Goal: Task Accomplishment & Management: Use online tool/utility

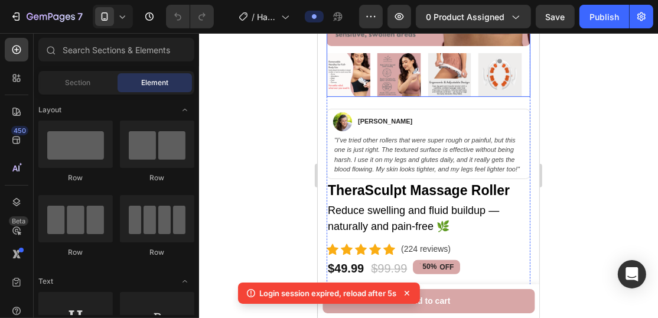
scroll to position [295, 0]
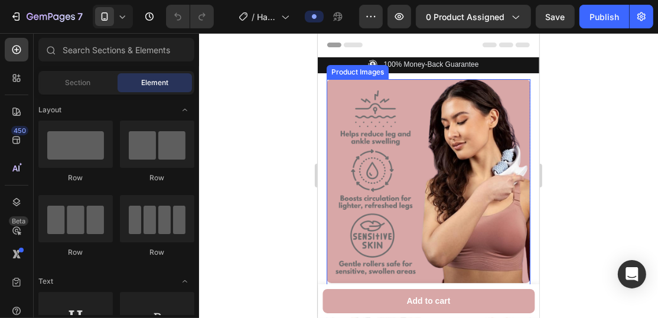
click at [454, 109] on img at bounding box center [428, 181] width 204 height 204
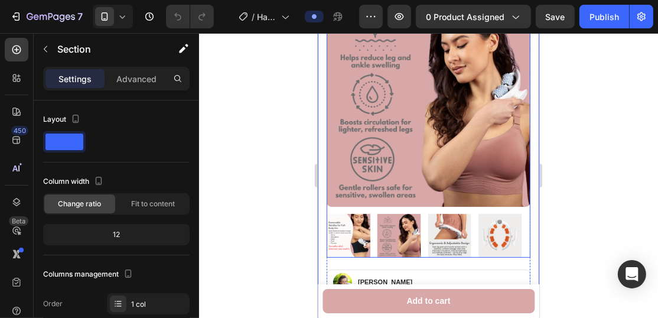
scroll to position [118, 0]
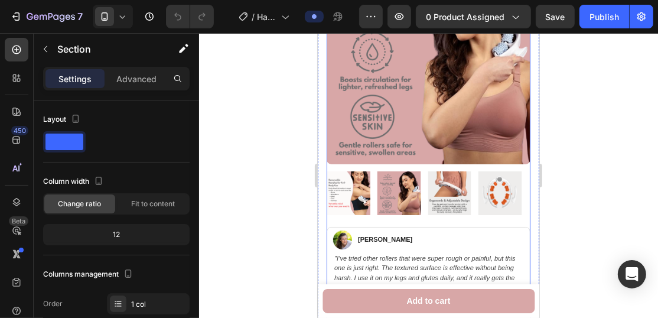
click at [516, 214] on div "Product Images Image [PERSON_NAME] Text block Row "I’ve tried other rollers tha…" at bounding box center [428, 128] width 204 height 337
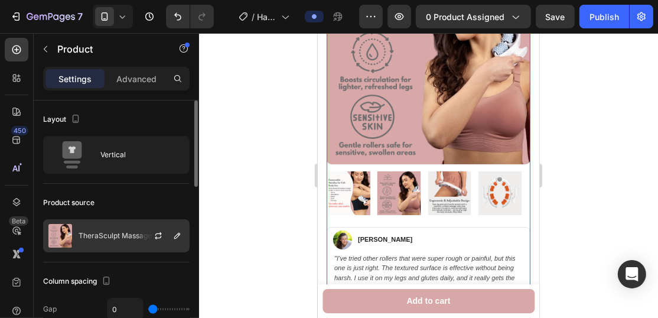
click at [112, 223] on div "TheraSculpt Massage Roller" at bounding box center [116, 235] width 147 height 33
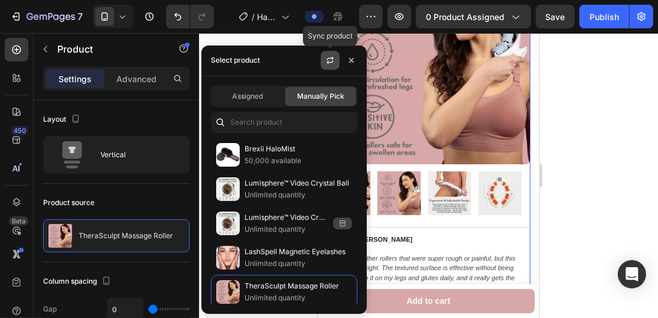
click at [333, 64] on icon "button" at bounding box center [330, 60] width 9 height 9
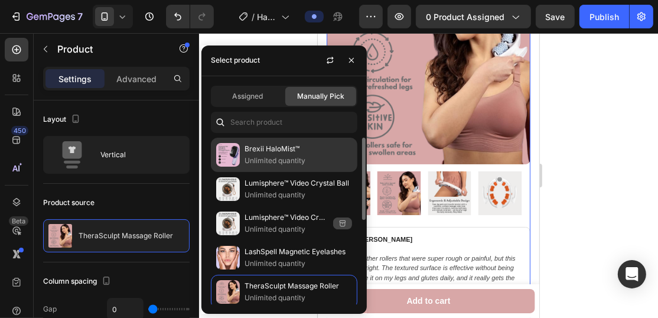
click at [277, 151] on p "Brexii HaloMist™" at bounding box center [299, 149] width 108 height 12
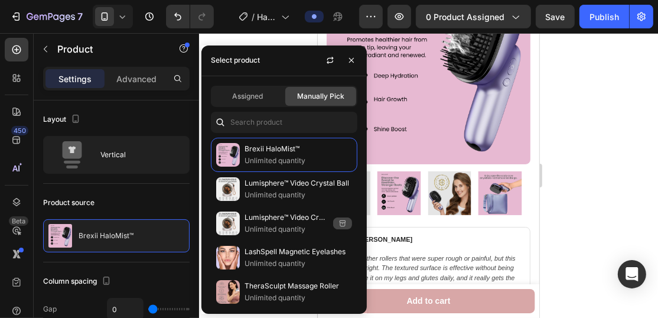
click at [265, 38] on div at bounding box center [428, 175] width 459 height 285
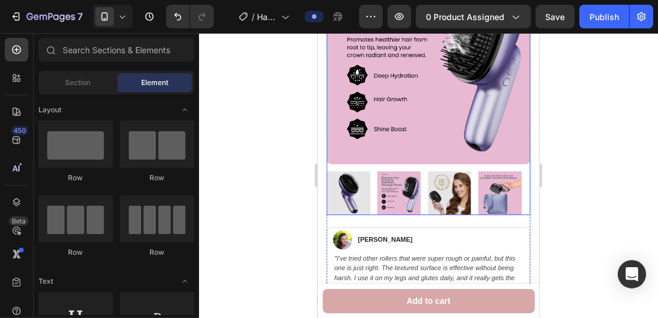
click at [506, 196] on img at bounding box center [500, 193] width 44 height 44
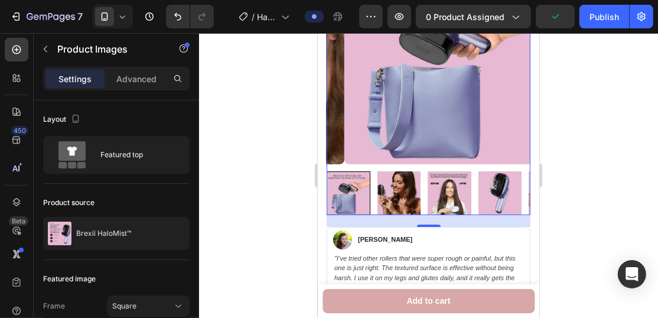
click at [473, 192] on div at bounding box center [428, 193] width 204 height 44
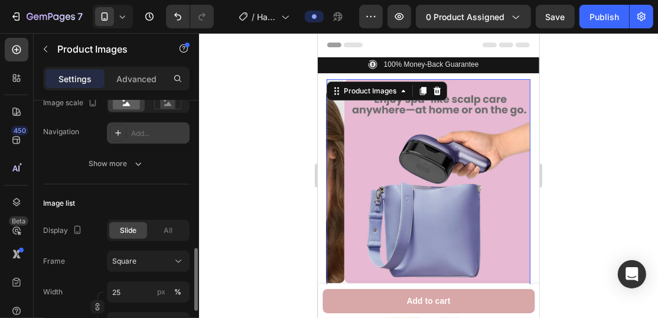
scroll to position [355, 0]
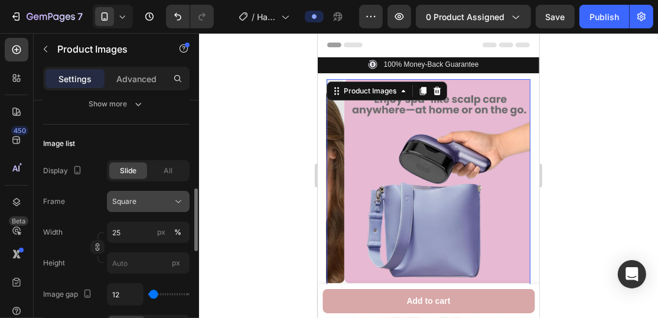
click at [156, 197] on div "Square" at bounding box center [141, 201] width 58 height 11
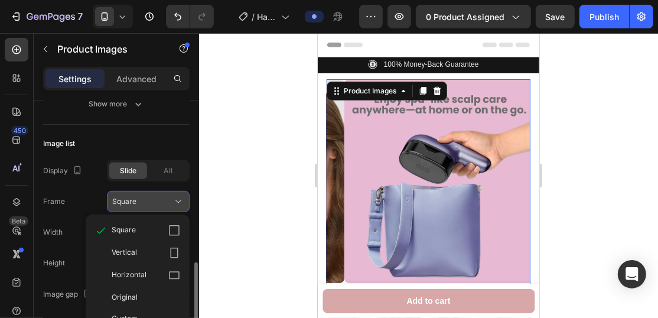
scroll to position [414, 0]
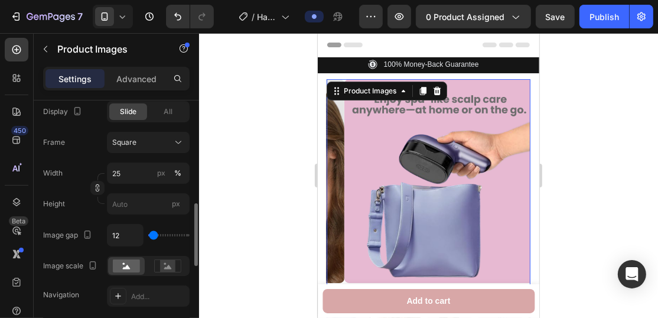
click at [57, 159] on div "Frame Square Width 25 px % Height px" at bounding box center [116, 173] width 147 height 83
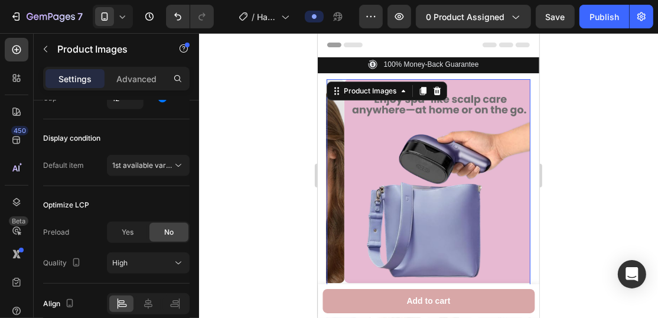
scroll to position [759, 0]
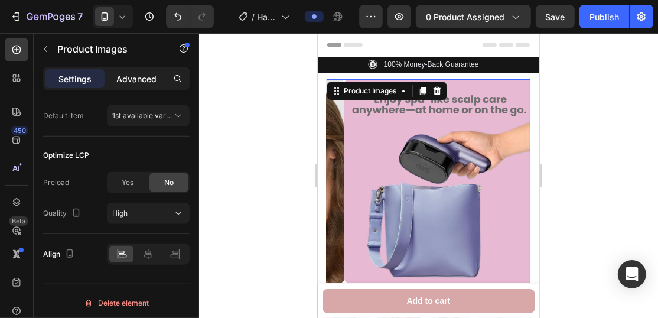
click at [128, 73] on p "Advanced" at bounding box center [136, 79] width 40 height 12
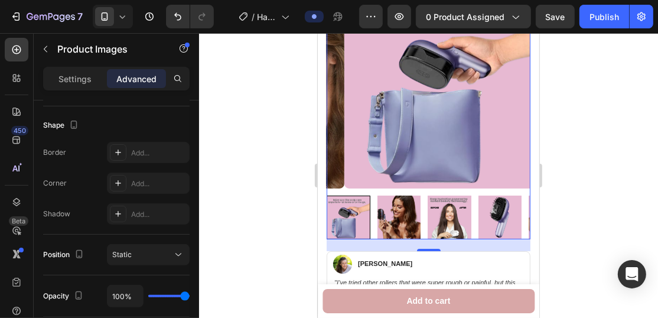
scroll to position [118, 0]
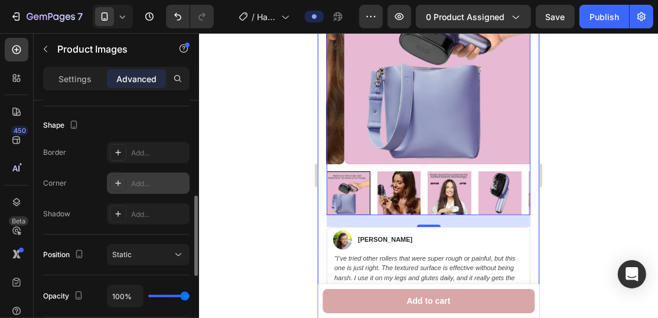
click at [113, 178] on icon at bounding box center [117, 182] width 9 height 9
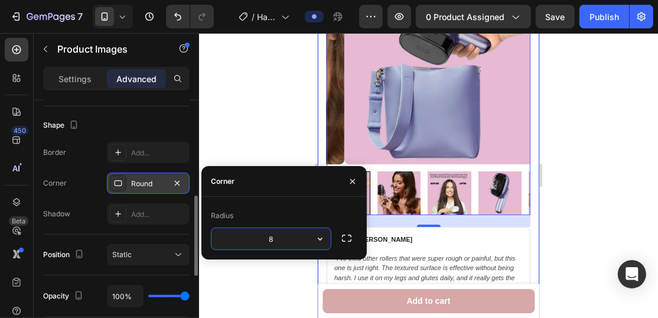
click at [256, 129] on div at bounding box center [428, 175] width 459 height 285
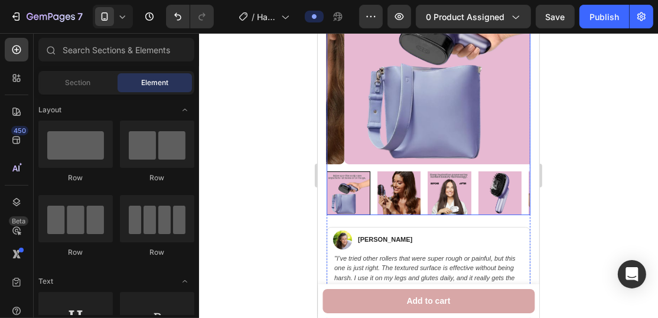
click at [374, 185] on div at bounding box center [428, 193] width 204 height 44
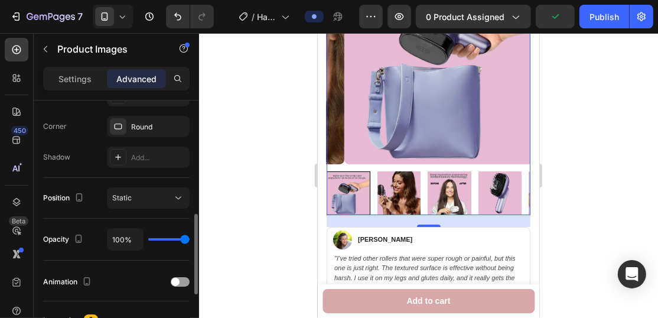
scroll to position [295, 0]
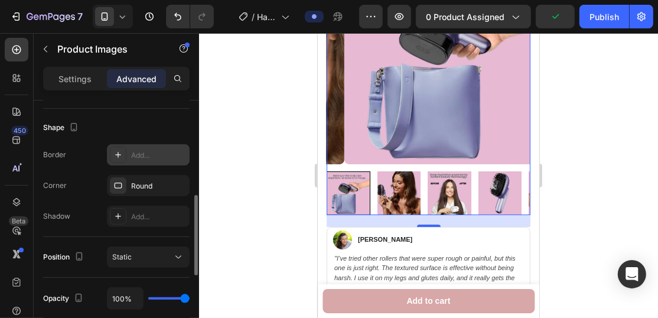
click at [116, 154] on icon at bounding box center [118, 155] width 6 height 6
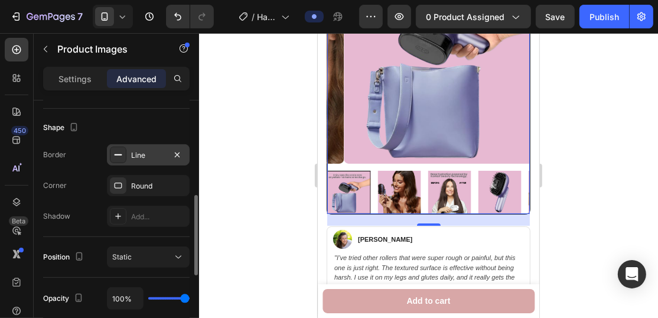
click at [240, 106] on div at bounding box center [428, 175] width 459 height 285
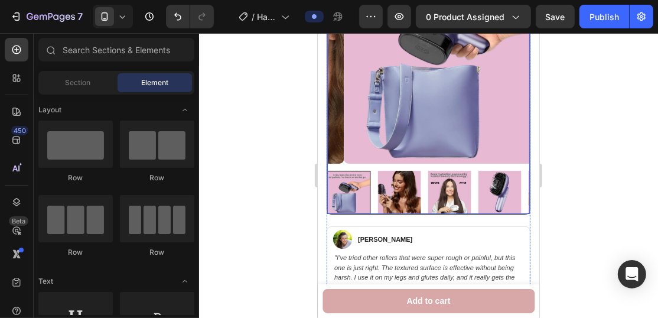
click at [425, 157] on div at bounding box center [428, 86] width 203 height 253
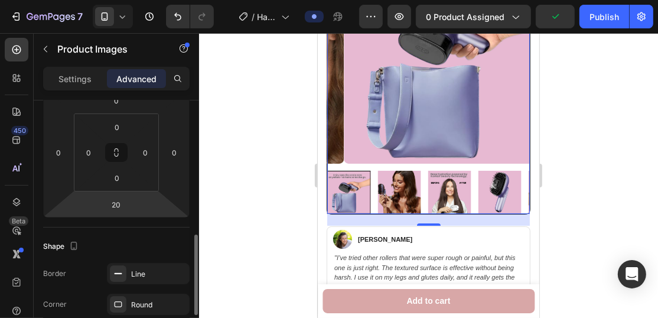
scroll to position [236, 0]
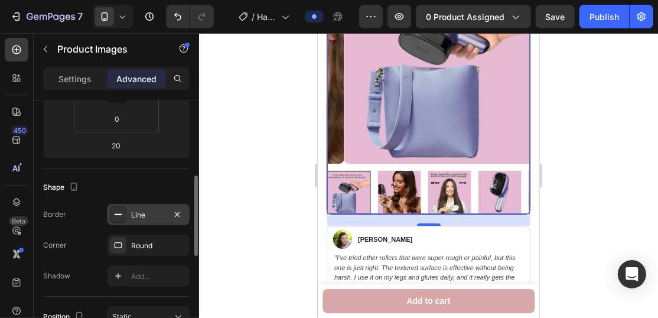
click at [116, 214] on rect at bounding box center [119, 214] width 8 height 1
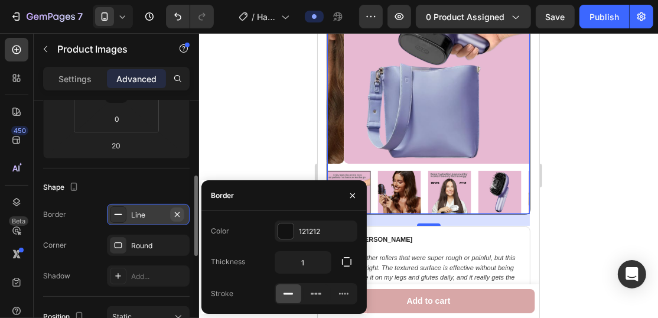
click at [177, 212] on icon "button" at bounding box center [177, 214] width 5 height 5
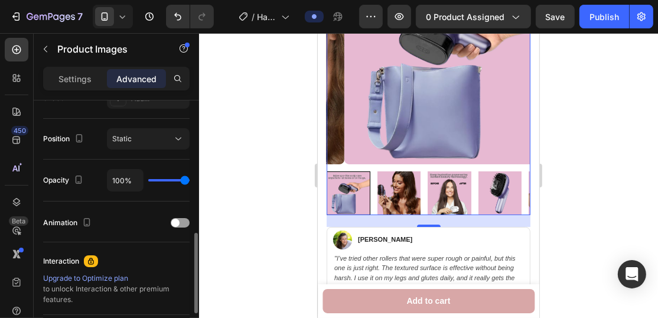
scroll to position [473, 0]
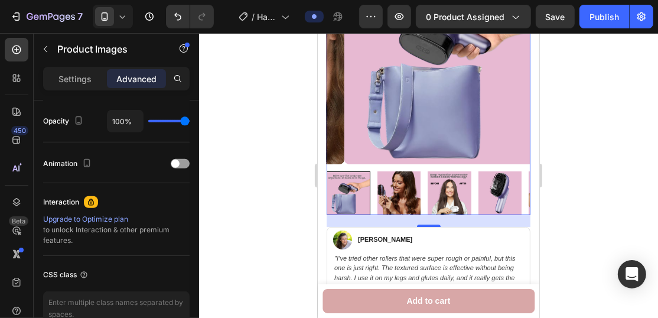
click at [281, 175] on div at bounding box center [428, 175] width 459 height 285
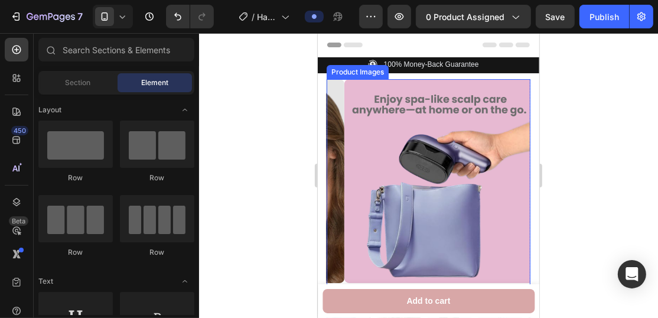
scroll to position [58, 0]
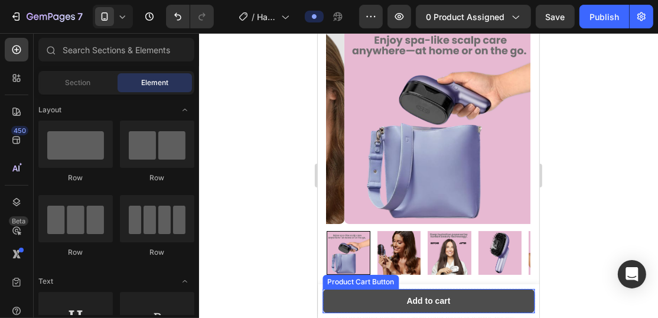
click at [489, 301] on button "Add to cart" at bounding box center [428, 300] width 212 height 24
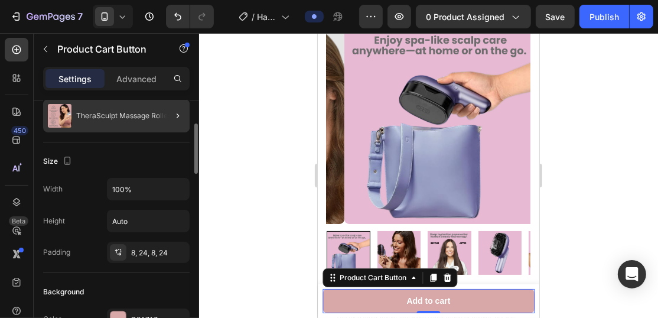
scroll to position [177, 0]
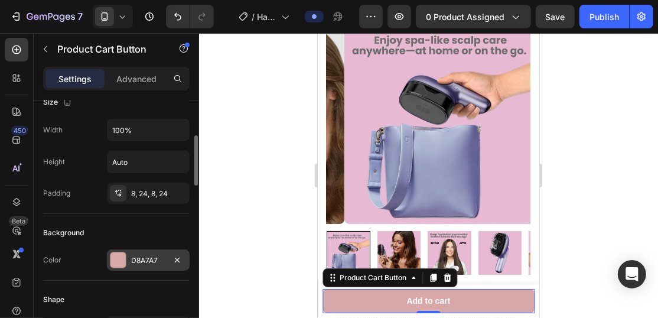
click at [142, 259] on div "D8A7A7" at bounding box center [148, 260] width 34 height 11
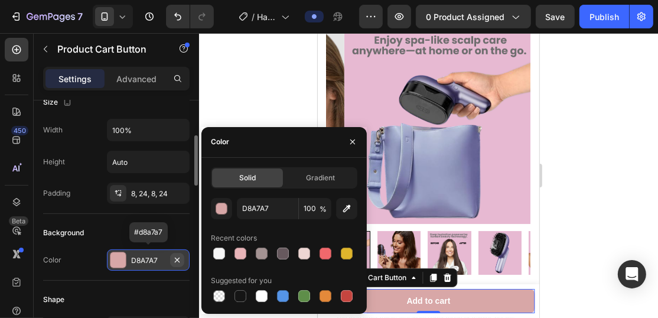
click at [178, 258] on icon "button" at bounding box center [177, 259] width 5 height 5
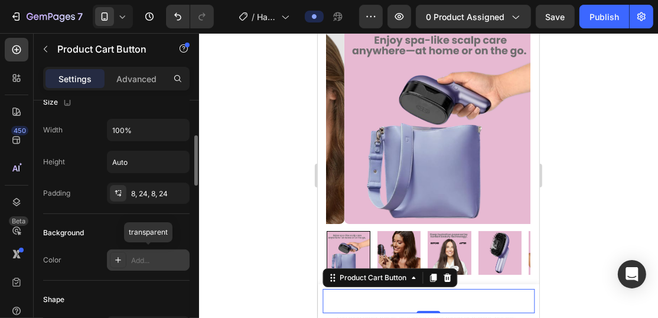
click at [160, 256] on div "Add..." at bounding box center [159, 260] width 56 height 11
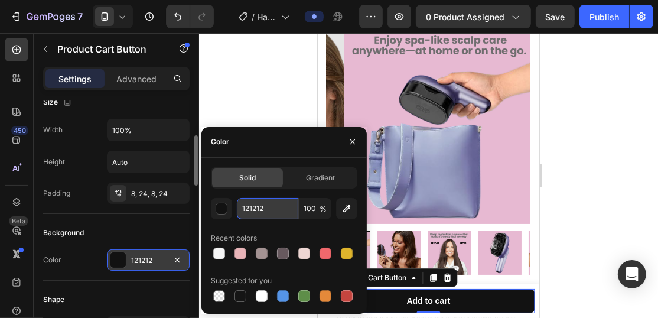
click at [279, 214] on input "121212" at bounding box center [267, 208] width 61 height 21
paste input "#e7b9d"
type input "#e7b9d2"
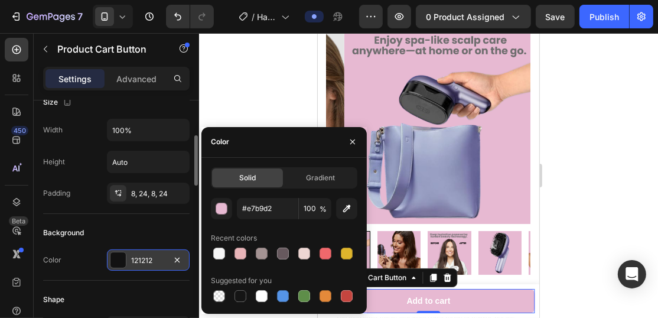
click at [255, 83] on div at bounding box center [428, 175] width 459 height 285
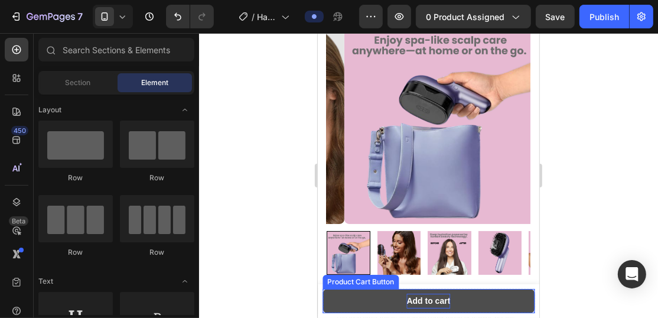
click at [428, 300] on div "Add to cart" at bounding box center [429, 300] width 44 height 15
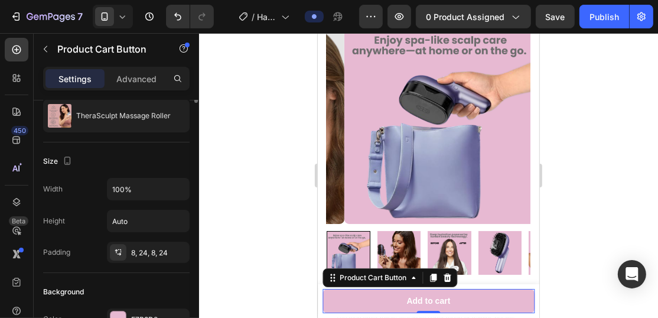
scroll to position [58, 0]
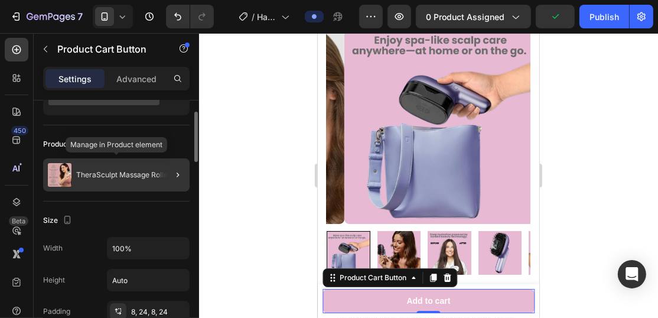
click at [140, 181] on div "TheraSculpt Massage Roller" at bounding box center [116, 174] width 147 height 33
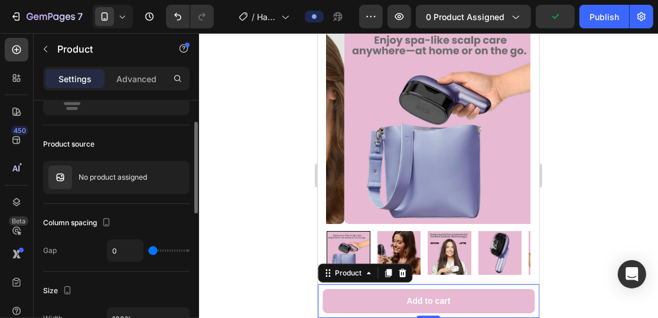
scroll to position [0, 0]
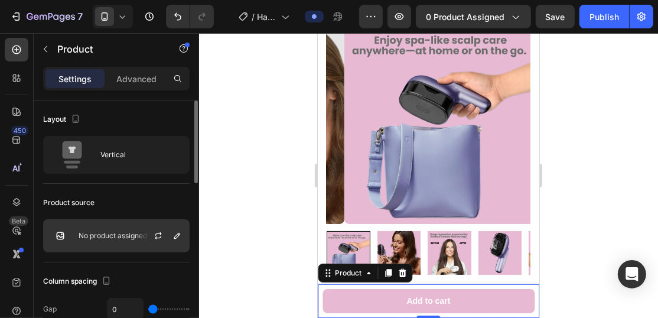
click at [119, 243] on div "No product assigned" at bounding box center [116, 235] width 147 height 33
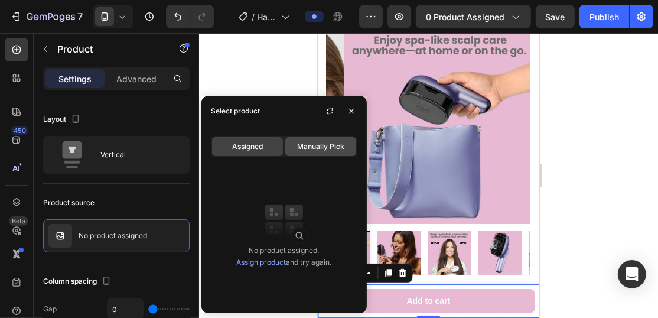
click at [312, 152] on div "Manually Pick" at bounding box center [320, 146] width 71 height 19
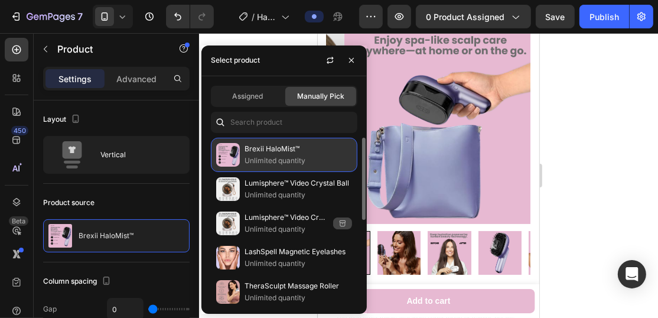
click at [280, 158] on p "Unlimited quantity" at bounding box center [299, 161] width 108 height 12
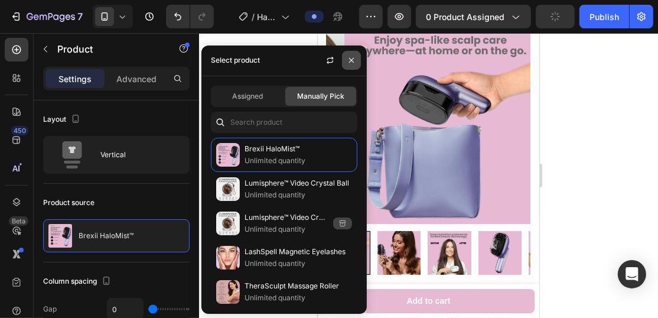
click at [357, 63] on button "button" at bounding box center [351, 60] width 19 height 19
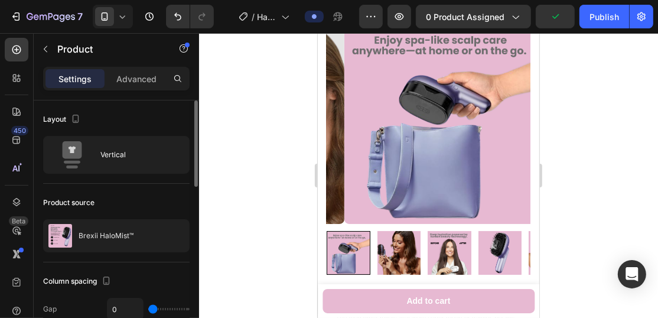
scroll to position [58, 0]
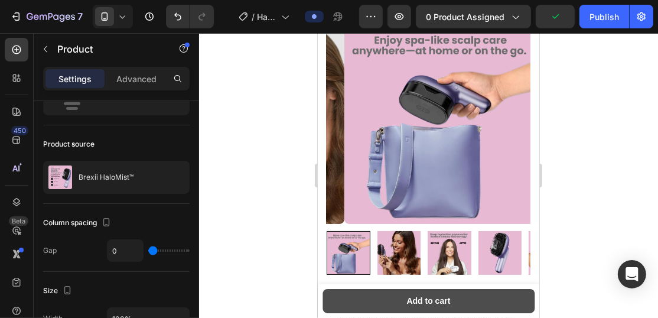
click at [330, 298] on button "Add to cart" at bounding box center [428, 300] width 212 height 24
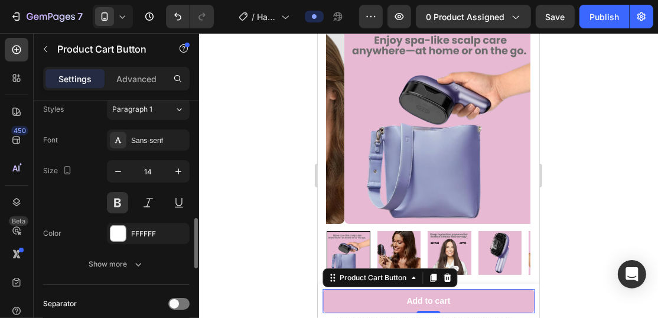
scroll to position [650, 0]
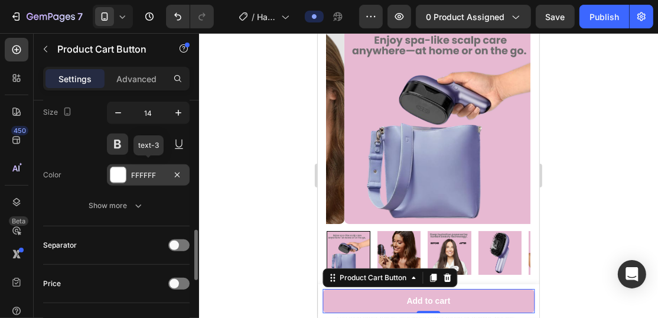
click at [118, 175] on div at bounding box center [117, 174] width 15 height 15
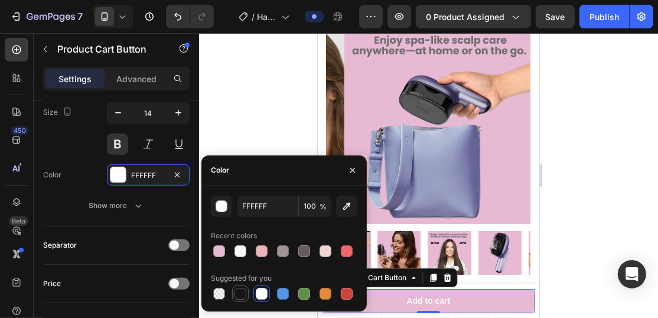
click at [241, 293] on div at bounding box center [241, 294] width 12 height 12
type input "151515"
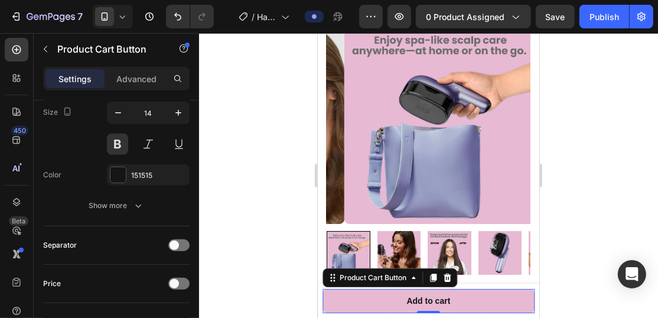
click at [243, 113] on div at bounding box center [428, 175] width 459 height 285
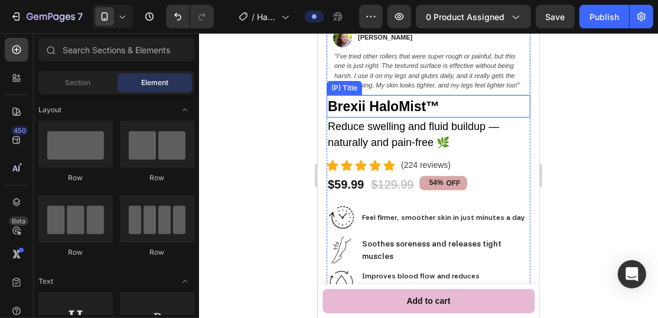
scroll to position [295, 0]
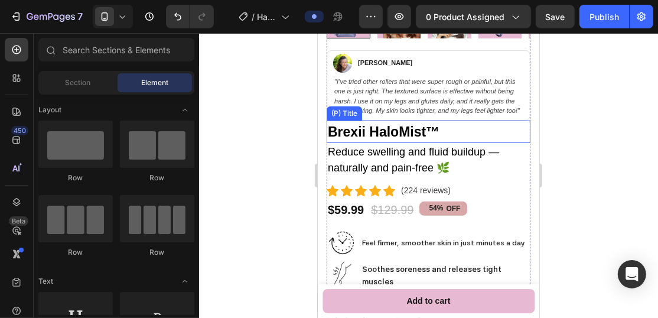
click at [485, 129] on h2 "Brexii HaloMist™" at bounding box center [428, 131] width 204 height 23
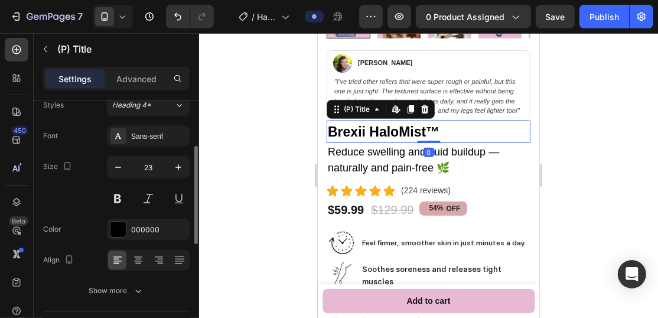
scroll to position [177, 0]
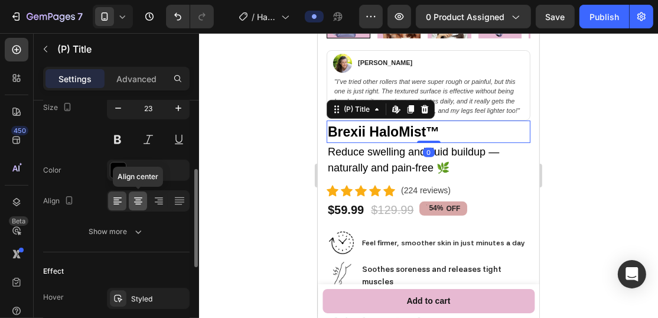
click at [132, 201] on icon at bounding box center [138, 201] width 12 height 12
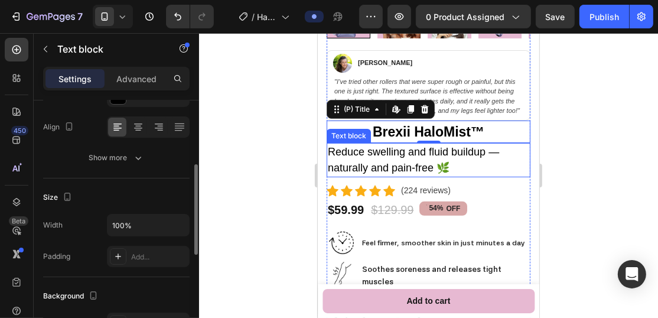
click at [494, 170] on p "Reduce swelling and fluid buildup — naturally and pain-free 🌿" at bounding box center [427, 160] width 201 height 32
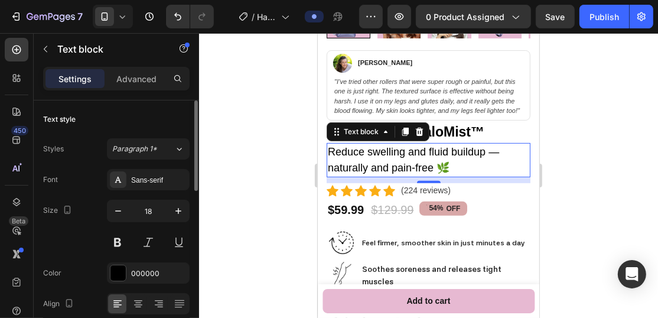
click at [395, 157] on p "Reduce swelling and fluid buildup — naturally and pain-free 🌿" at bounding box center [427, 160] width 201 height 32
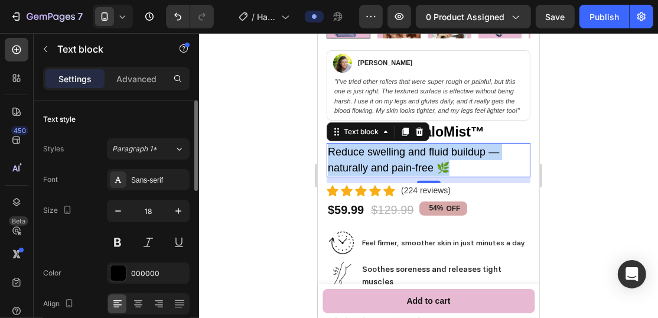
click at [395, 157] on p "Reduce swelling and fluid buildup — naturally and pain-free 🌿" at bounding box center [427, 160] width 201 height 32
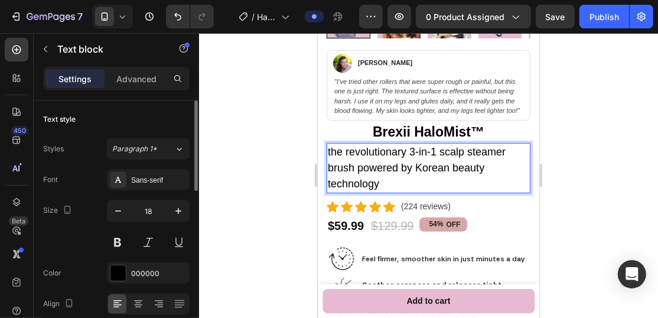
click at [330, 152] on p "the revolutionary 3-in-1 scalp steamer brush powered by Korean beauty technology" at bounding box center [427, 168] width 201 height 48
click at [419, 156] on p "The revolutionary 3-in-1 scalp steamer brush powered by Korean beauty technology" at bounding box center [427, 168] width 201 height 48
click at [402, 183] on p "The revolutionary 4-in-1 scalp steamer brush powered by Korean beauty technology" at bounding box center [427, 168] width 201 height 48
click at [141, 303] on icon at bounding box center [138, 304] width 12 height 12
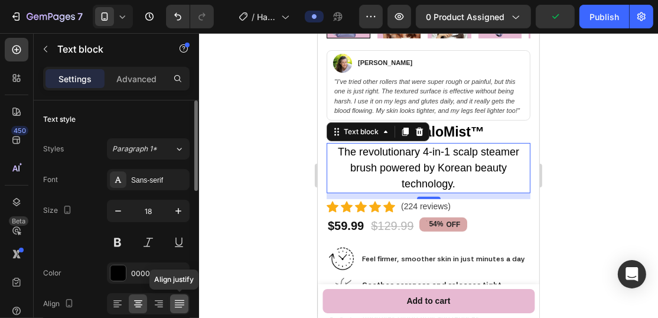
click at [175, 304] on icon at bounding box center [180, 304] width 12 height 12
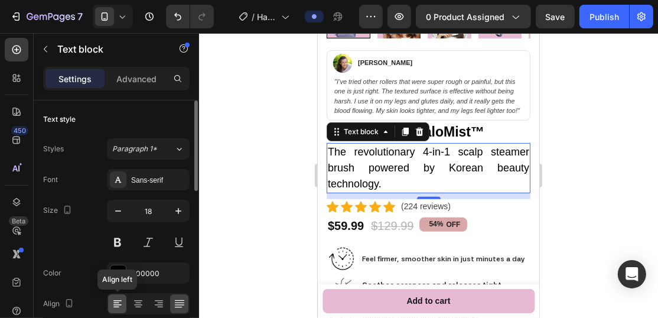
click at [118, 307] on icon at bounding box center [116, 307] width 6 height 1
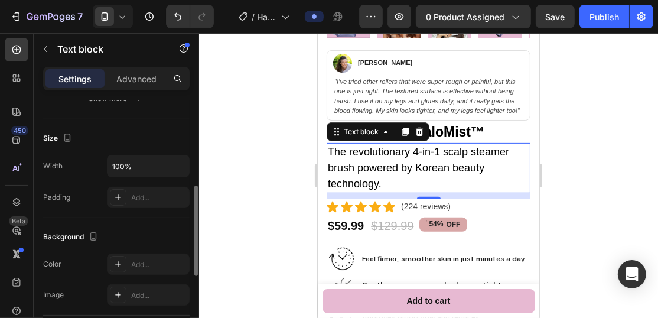
scroll to position [414, 0]
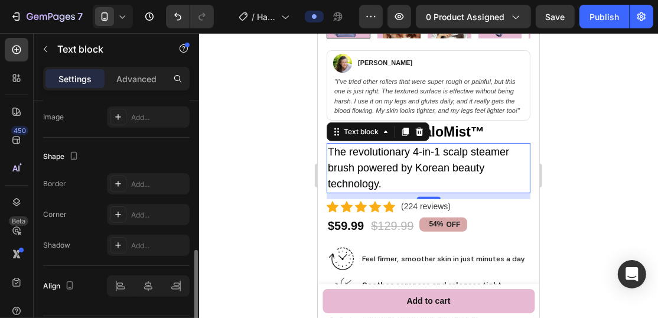
click at [151, 294] on div "Align" at bounding box center [116, 286] width 147 height 40
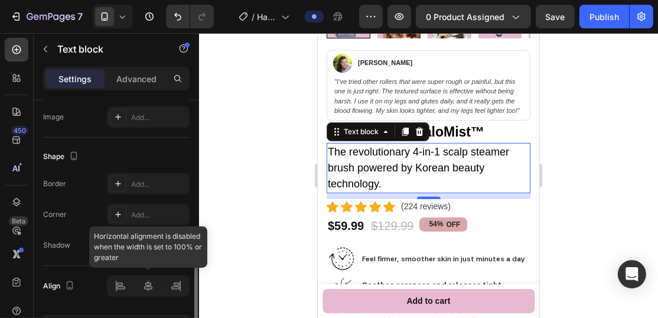
click at [149, 284] on div at bounding box center [148, 285] width 83 height 21
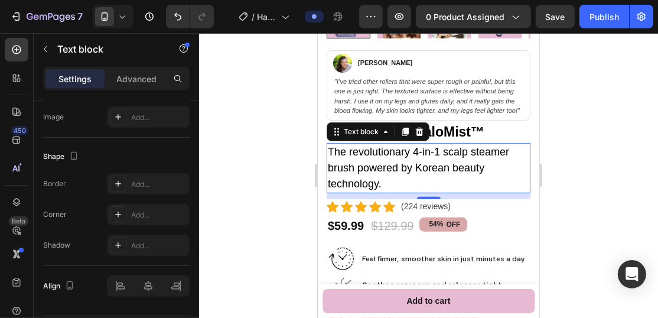
click at [265, 174] on div at bounding box center [428, 175] width 459 height 285
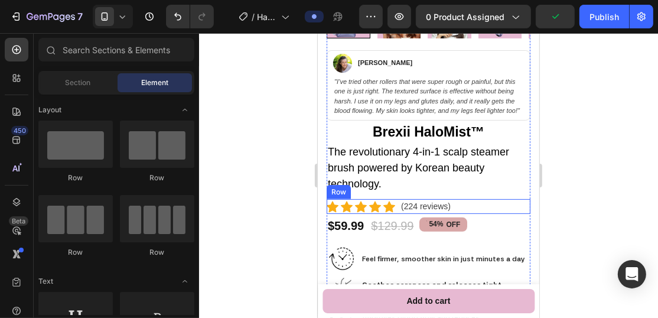
click at [486, 204] on div "Icon Icon Icon Icon Icon Icon List Hoz (224 reviews) Text block Row" at bounding box center [428, 206] width 204 height 15
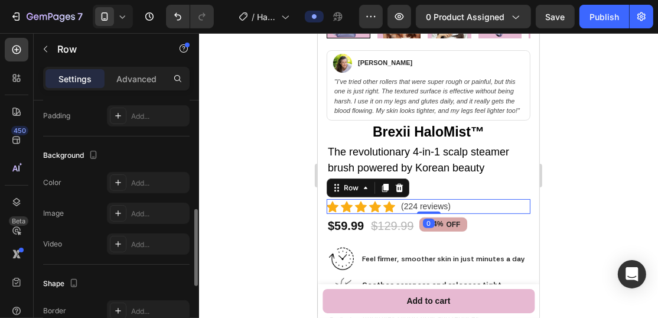
scroll to position [570, 0]
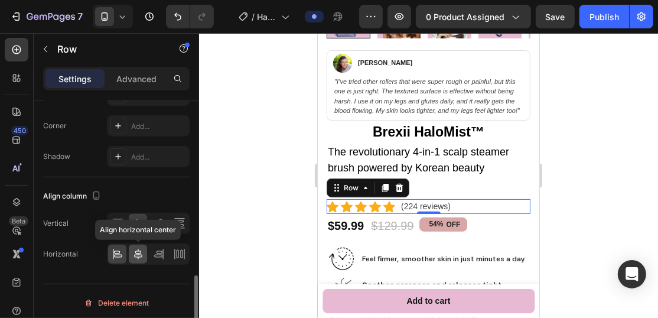
click at [138, 249] on icon at bounding box center [138, 254] width 8 height 11
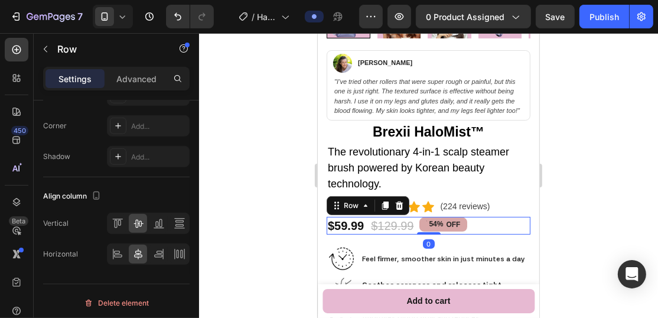
click at [498, 222] on div "$59.99 Product Price Product Price $129.99 Product Price Product Price 54% OFF …" at bounding box center [428, 225] width 204 height 18
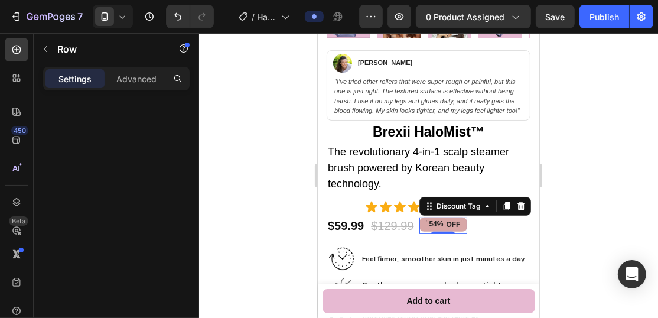
click at [458, 227] on div "OFF" at bounding box center [453, 224] width 18 height 11
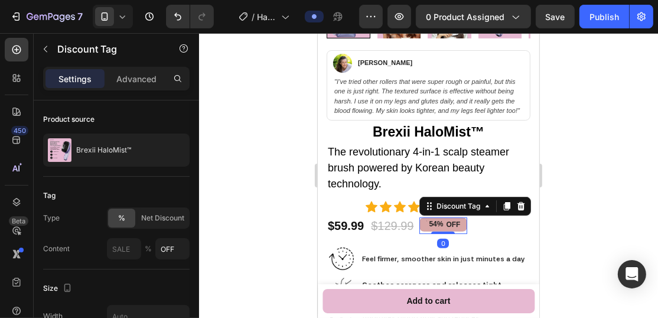
click at [463, 228] on div "54% OFF" at bounding box center [442, 224] width 47 height 14
click at [134, 80] on p "Advanced" at bounding box center [136, 79] width 40 height 12
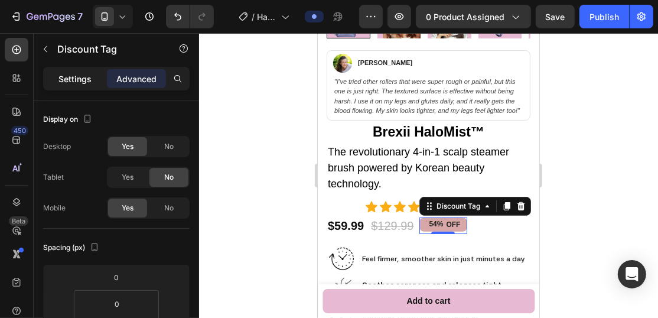
click at [71, 83] on p "Settings" at bounding box center [74, 79] width 33 height 12
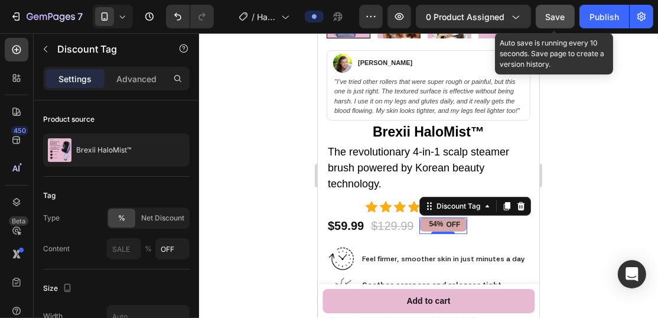
click at [552, 18] on span "Save" at bounding box center [555, 17] width 19 height 10
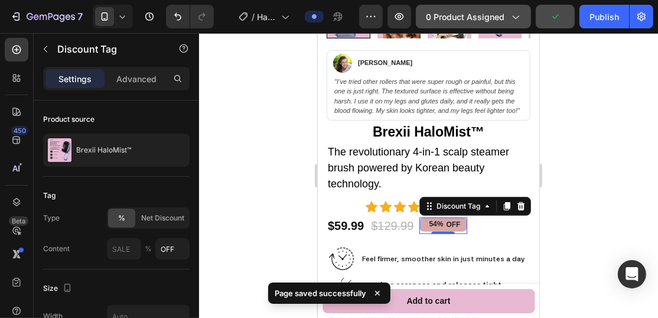
click at [503, 14] on span "0 product assigned" at bounding box center [465, 17] width 79 height 12
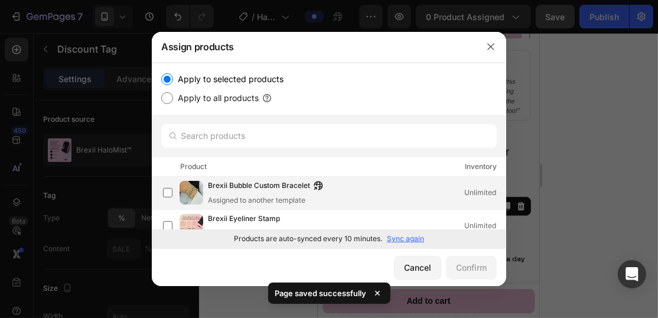
scroll to position [58, 0]
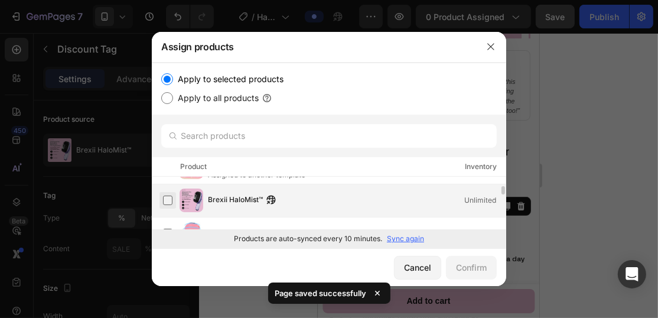
click at [167, 201] on label at bounding box center [167, 200] width 9 height 9
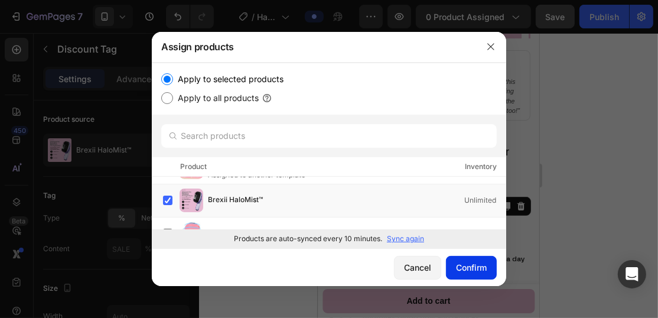
click at [466, 269] on div "Confirm" at bounding box center [471, 267] width 31 height 12
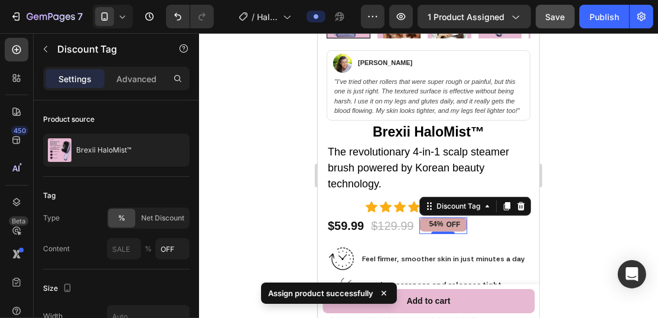
click at [154, 110] on div "Product source" at bounding box center [116, 119] width 147 height 19
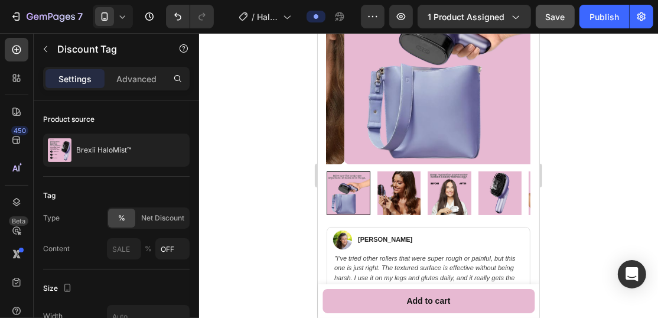
scroll to position [236, 0]
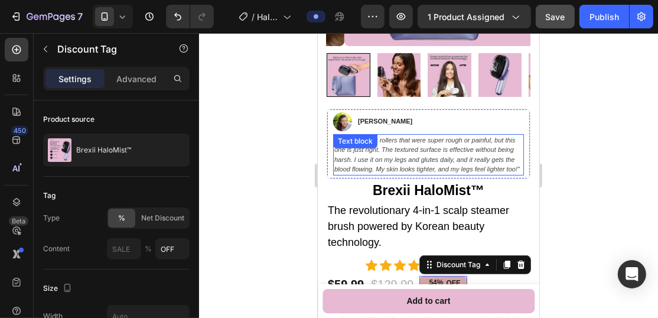
click at [456, 155] on icon ""I’ve tried other rollers that were super rough or painful, but this one is jus…" at bounding box center [427, 154] width 186 height 37
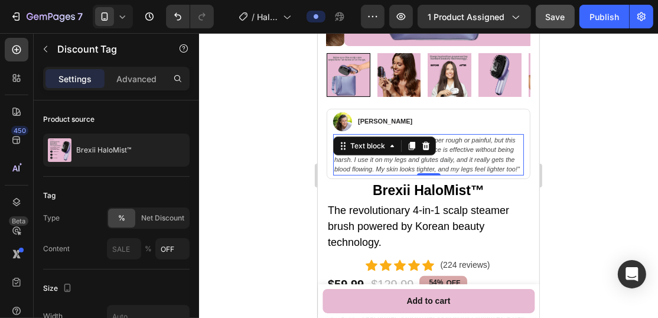
click at [456, 155] on icon ""I’ve tried other rollers that were super rough or painful, but this one is jus…" at bounding box center [427, 154] width 186 height 37
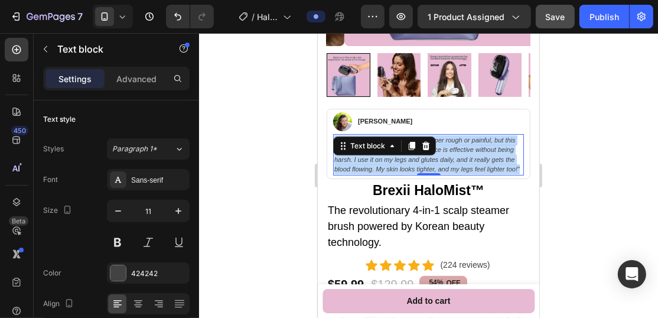
click at [456, 155] on icon ""I’ve tried other rollers that were super rough or painful, but this one is jus…" at bounding box center [427, 154] width 186 height 37
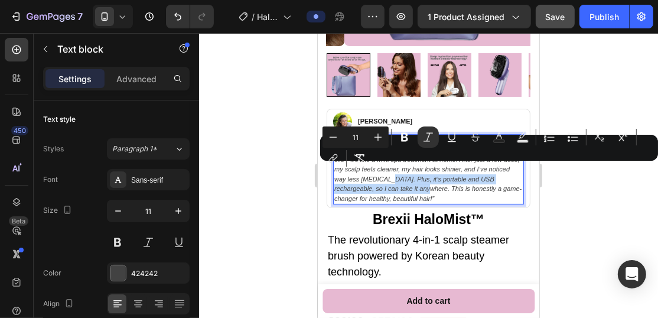
drag, startPoint x: 422, startPoint y: 167, endPoint x: 451, endPoint y: 177, distance: 31.2
click at [451, 177] on icon "“HaloMist™ completely transformed my scalp care routine! The steam feels so soo…" at bounding box center [427, 169] width 187 height 66
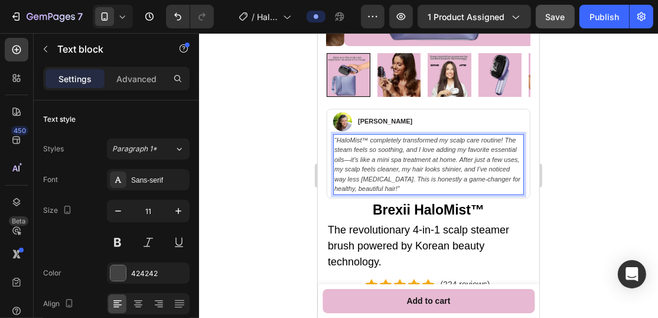
click at [472, 181] on p "“HaloMist™ completely transformed my scalp care routine! The steam feels so soo…" at bounding box center [428, 164] width 188 height 58
click at [272, 197] on div at bounding box center [428, 175] width 459 height 285
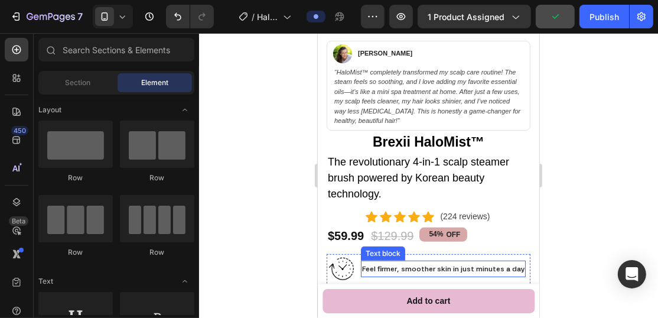
scroll to position [295, 0]
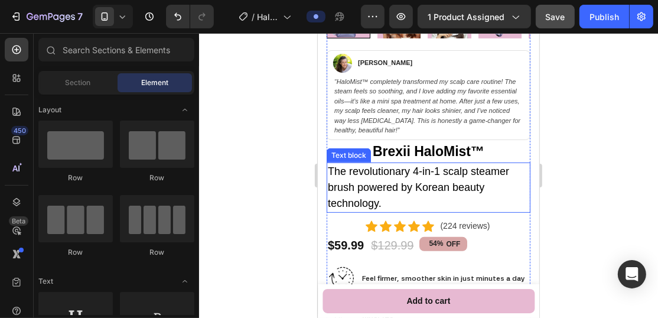
click at [343, 165] on p "The revolutionary 4-in-1 scalp steamer brush powered by Korean beauty technolog…" at bounding box center [427, 187] width 201 height 48
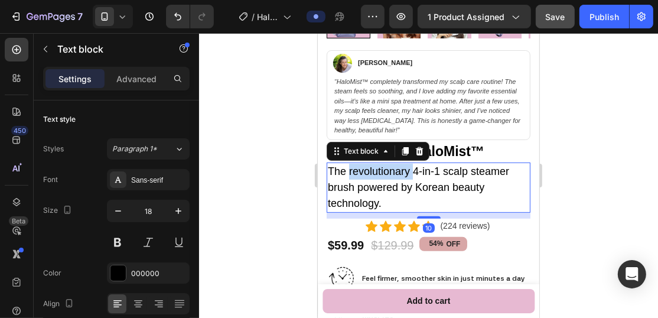
click at [348, 164] on p "The revolutionary 4-in-1 scalp steamer brush powered by Korean beauty technolog…" at bounding box center [427, 187] width 201 height 48
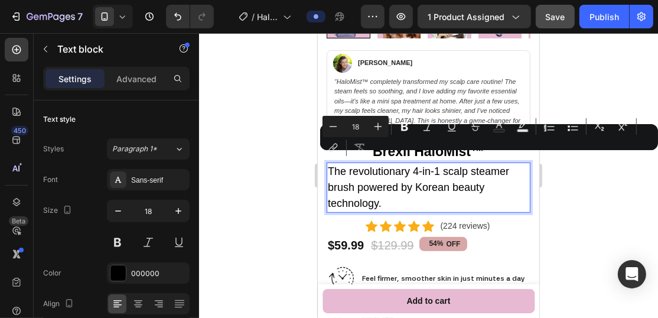
click at [345, 163] on p "The revolutionary 4-in-1 scalp steamer brush powered by Korean beauty technolog…" at bounding box center [427, 187] width 201 height 48
drag, startPoint x: 345, startPoint y: 162, endPoint x: 331, endPoint y: 164, distance: 13.6
click at [331, 164] on p "The revolutionary 4-in-1 scalp steamer brush powered by Korean beauty technolog…" at bounding box center [427, 187] width 201 height 48
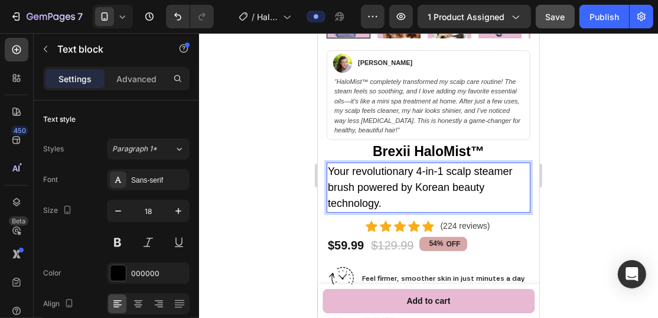
click at [405, 196] on p "Your revolutionary 4-in-1 scalp steamer brush powered by Korean beauty technolo…" at bounding box center [427, 187] width 201 height 48
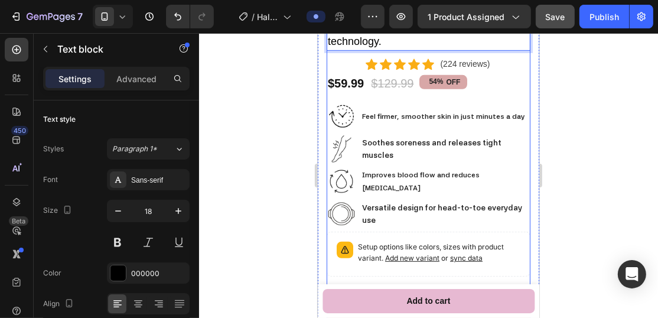
scroll to position [473, 0]
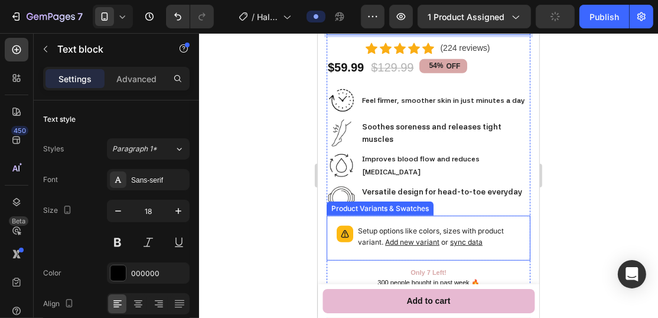
click at [505, 231] on p "Setup options like colors, sizes with product variant. Add new variant or sync …" at bounding box center [438, 236] width 162 height 22
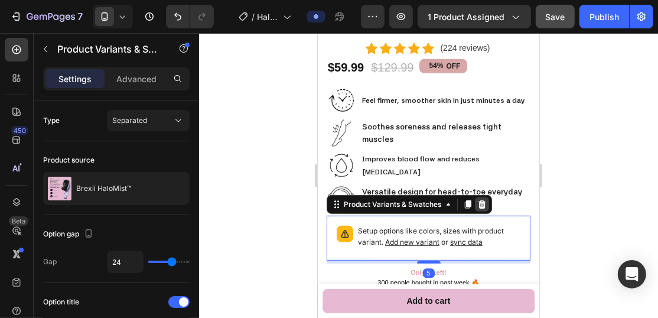
click at [483, 200] on icon at bounding box center [482, 204] width 8 height 8
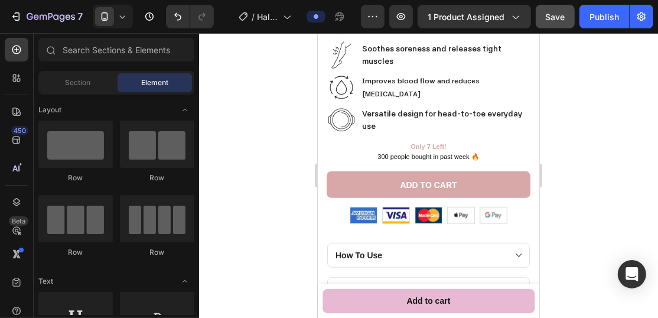
scroll to position [502, 0]
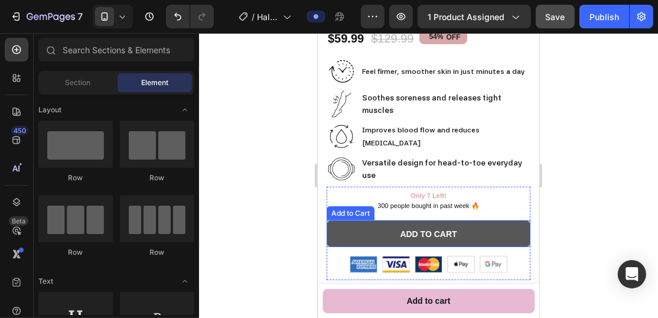
click at [507, 224] on button "Add to cart" at bounding box center [428, 233] width 204 height 27
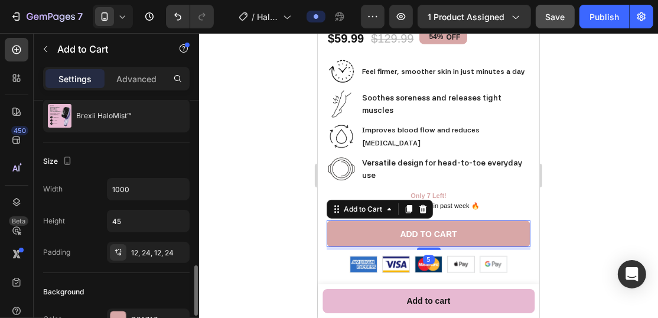
scroll to position [236, 0]
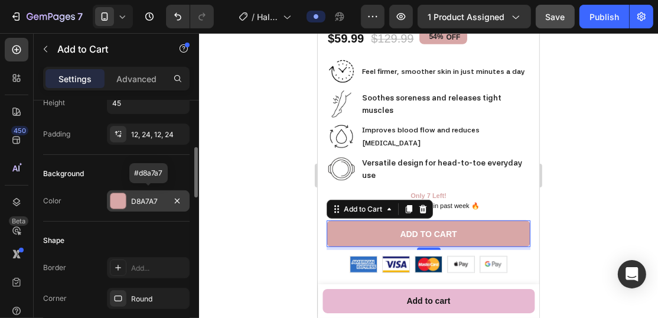
click at [113, 203] on div at bounding box center [117, 200] width 15 height 15
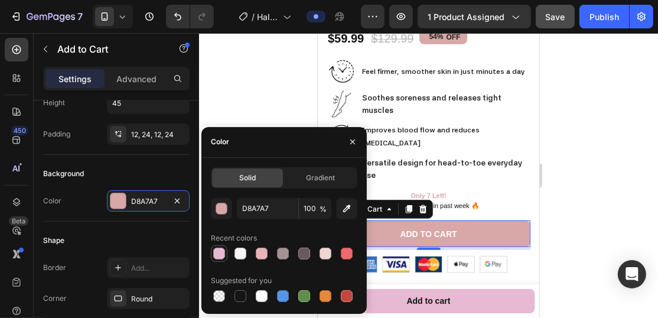
click at [222, 252] on div at bounding box center [219, 254] width 12 height 12
type input "E7B9D2"
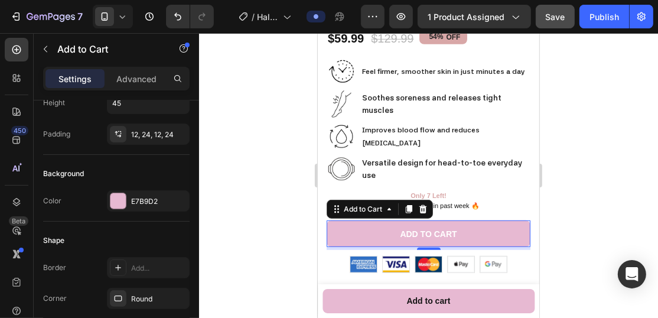
click at [233, 95] on div at bounding box center [428, 175] width 459 height 285
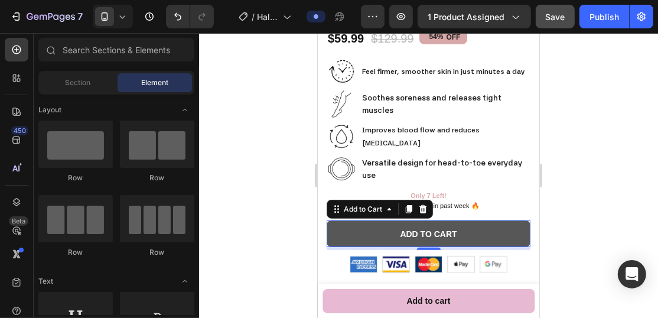
click at [491, 227] on button "Add to cart" at bounding box center [428, 233] width 204 height 27
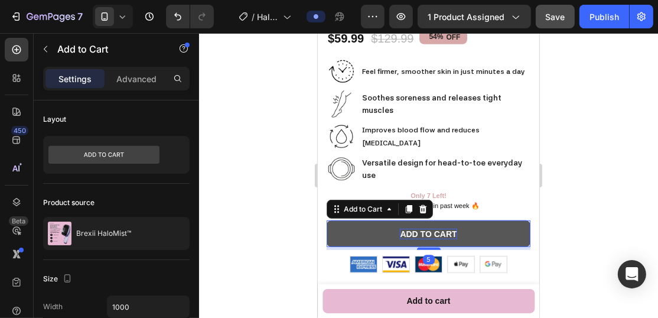
click at [444, 228] on div "Add to cart" at bounding box center [427, 233] width 57 height 11
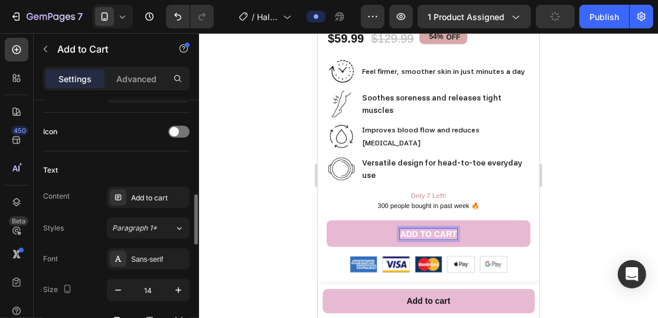
scroll to position [650, 0]
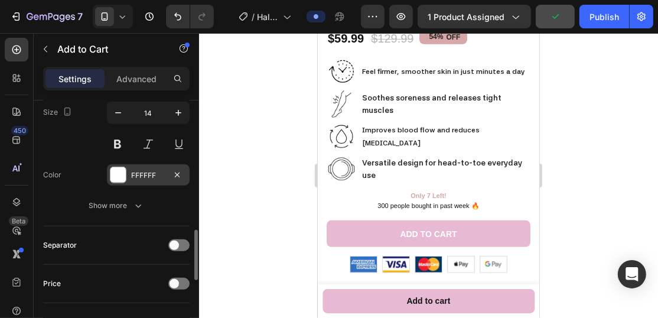
click at [112, 167] on div at bounding box center [117, 174] width 15 height 15
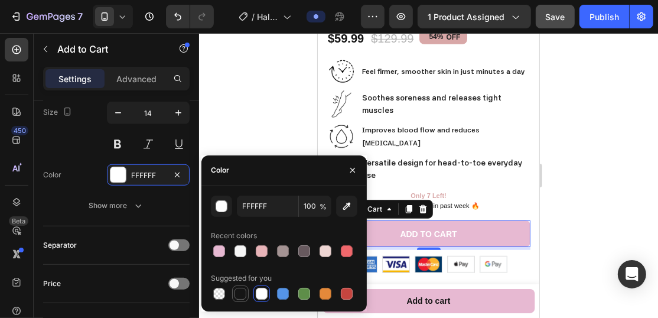
click at [239, 288] on div at bounding box center [241, 294] width 12 height 12
type input "151515"
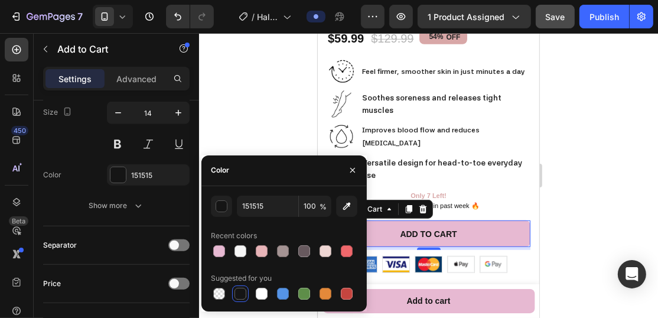
click at [241, 100] on div at bounding box center [428, 175] width 459 height 285
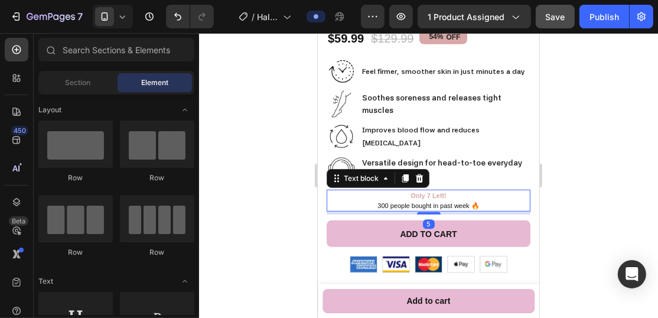
click at [436, 191] on strong "Only 7 Left!" at bounding box center [428, 194] width 36 height 7
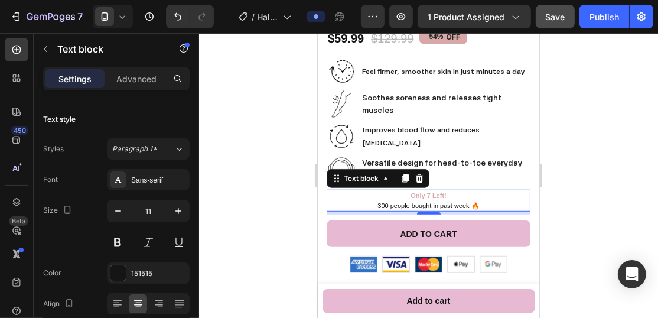
click at [419, 191] on strong "Only 7 Left!" at bounding box center [428, 194] width 36 height 7
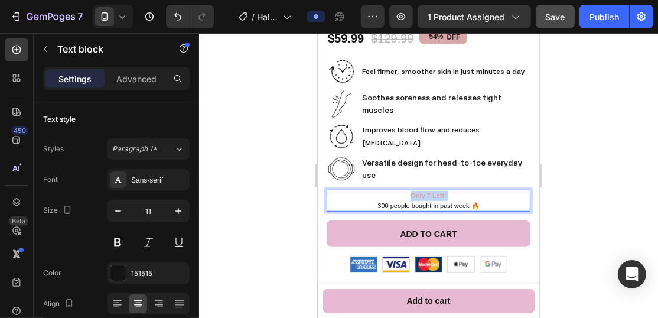
click at [419, 191] on strong "Only 7 Left!" at bounding box center [428, 194] width 36 height 7
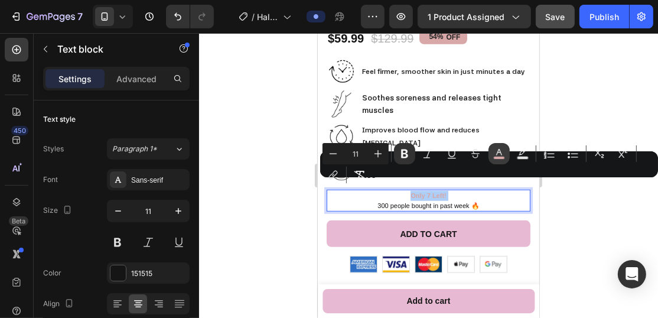
click at [497, 150] on icon "Editor contextual toolbar" at bounding box center [499, 154] width 12 height 12
type input "D8A7A7"
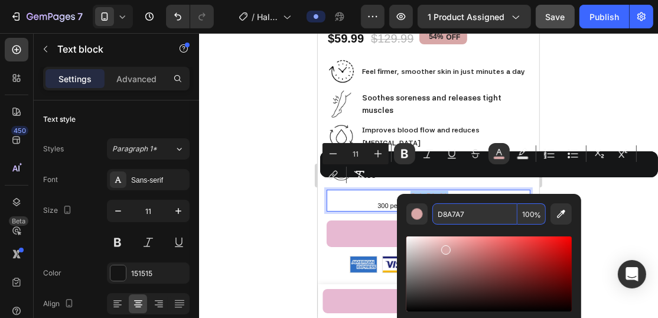
click at [476, 220] on input "D8A7A7" at bounding box center [475, 213] width 85 height 21
paste input "“HaloMist™ completely transformed my scalp care routine! The steam feels so soo…"
type input "“HaloMist™ completely transformed my scalp care routine! The steam feels so soo…"
click at [476, 209] on input "“HaloMist™ completely transformed my scalp care routine! The steam feels so soo…" at bounding box center [475, 213] width 85 height 21
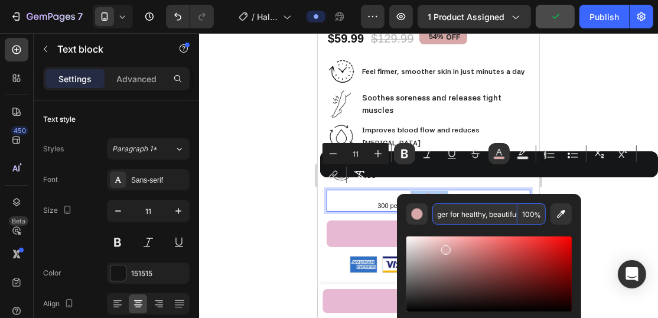
click at [476, 209] on input "“HaloMist™ completely transformed my scalp care routine! The steam feels so soo…" at bounding box center [475, 213] width 85 height 21
type input "D8A7A7"
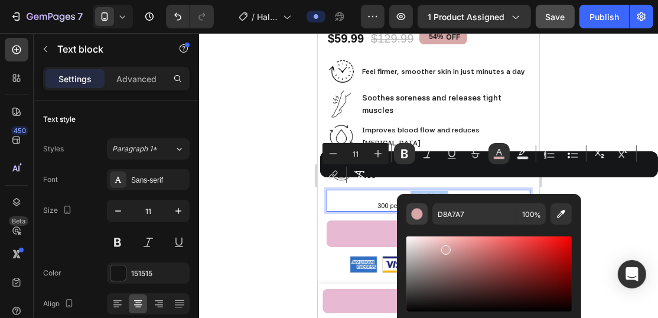
click at [417, 219] on div "Editor contextual toolbar" at bounding box center [417, 214] width 12 height 12
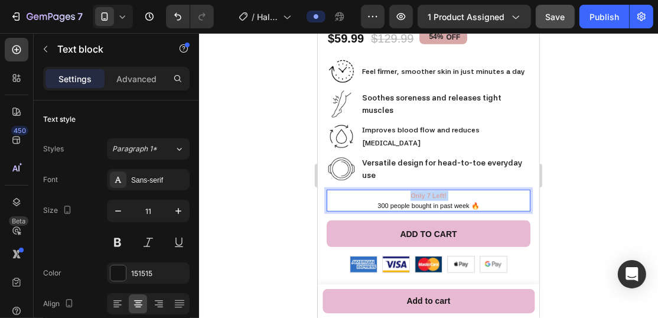
click at [422, 191] on strong "Only 7 Left!" at bounding box center [428, 194] width 36 height 7
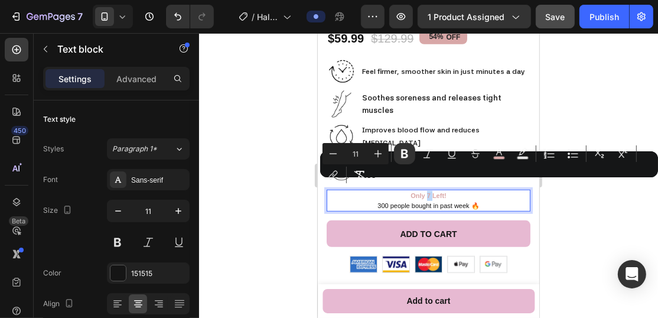
click at [422, 191] on strong "Only 7 Left!" at bounding box center [428, 194] width 36 height 7
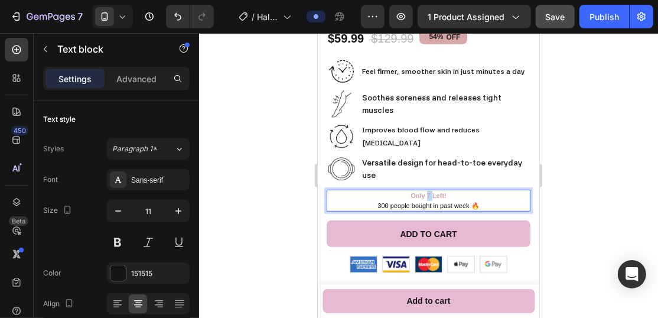
click at [422, 191] on strong "Only 7 Left!" at bounding box center [428, 194] width 36 height 7
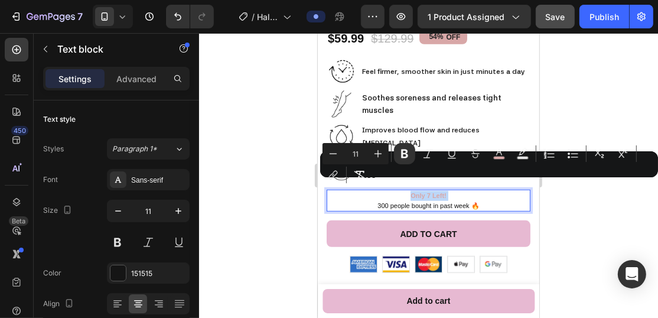
click at [422, 191] on strong "Only 7 Left!" at bounding box center [428, 194] width 36 height 7
click at [496, 158] on rect "Editor contextual toolbar" at bounding box center [499, 158] width 11 height 3
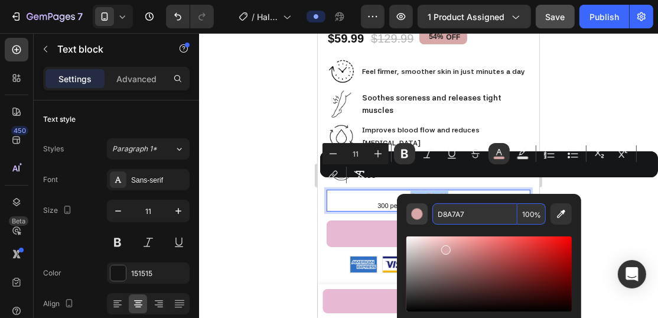
paste input "#e7b9d2"
type input "E7B9D2"
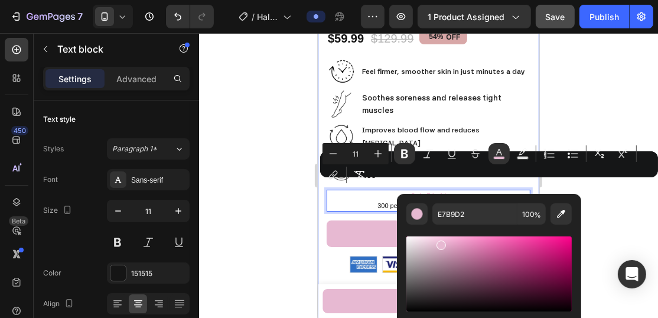
click at [273, 178] on div at bounding box center [428, 175] width 459 height 285
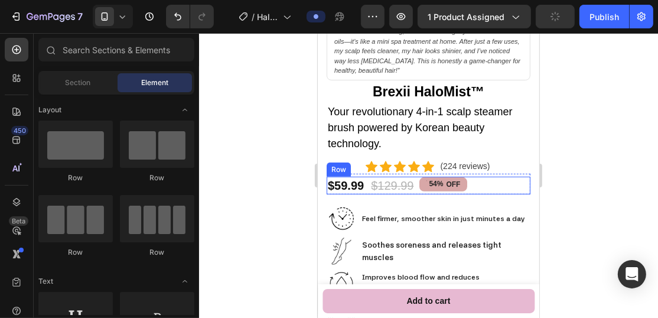
scroll to position [473, 0]
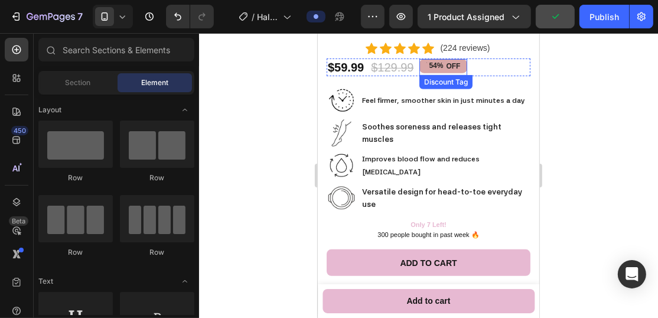
click at [423, 58] on div "54% OFF" at bounding box center [442, 65] width 47 height 14
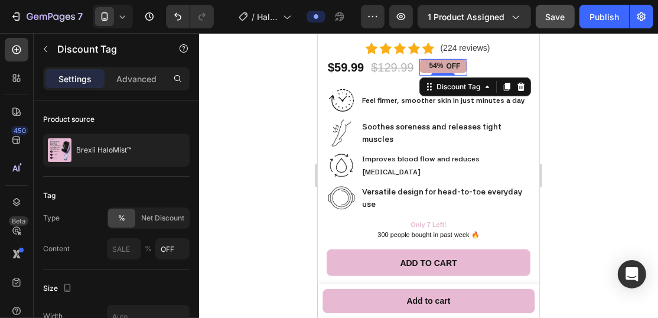
click at [422, 58] on div "54% OFF" at bounding box center [442, 65] width 47 height 14
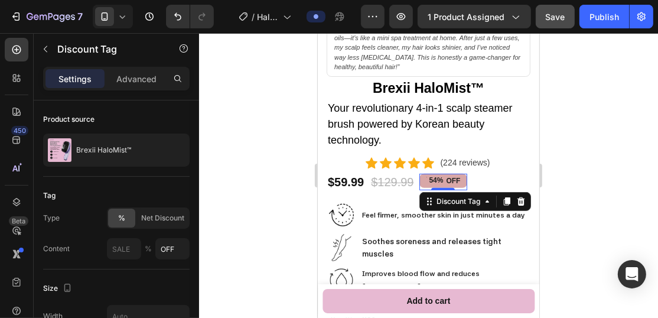
scroll to position [355, 0]
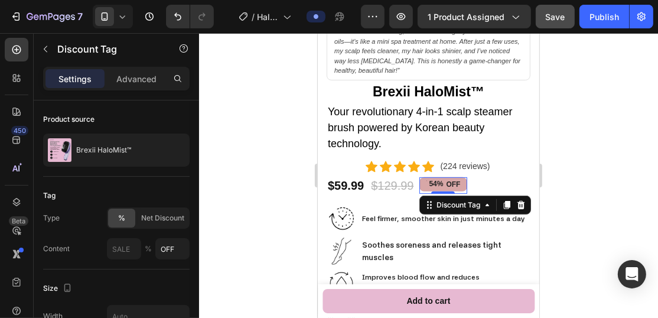
click at [422, 177] on div "54% OFF" at bounding box center [442, 184] width 47 height 14
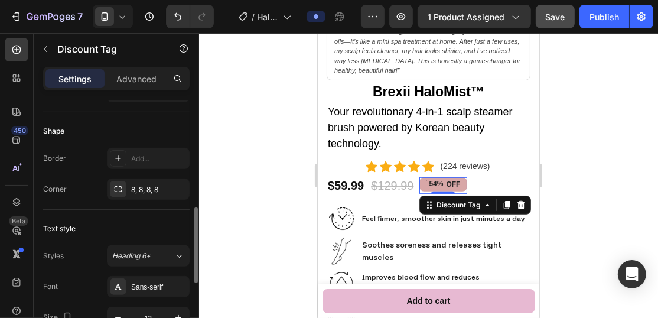
scroll to position [236, 0]
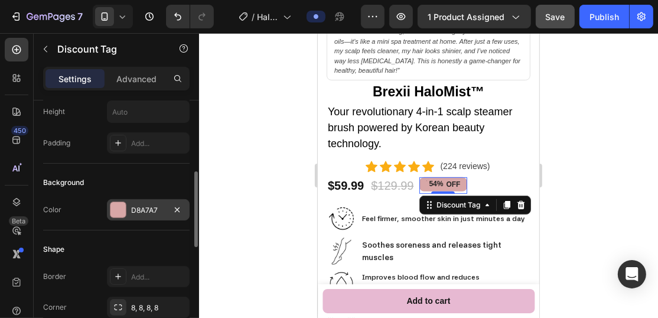
click at [122, 206] on div at bounding box center [117, 209] width 15 height 15
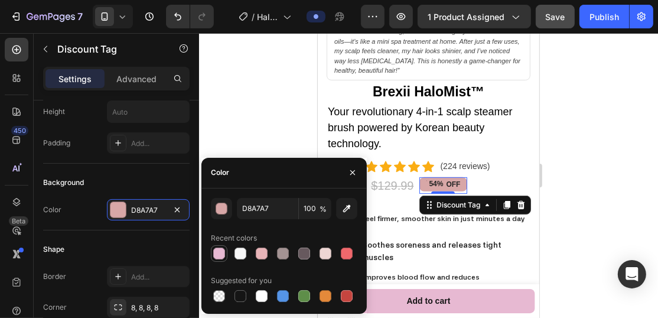
click at [220, 254] on div at bounding box center [219, 254] width 12 height 12
type input "E7B9D2"
click at [249, 121] on div at bounding box center [428, 175] width 459 height 285
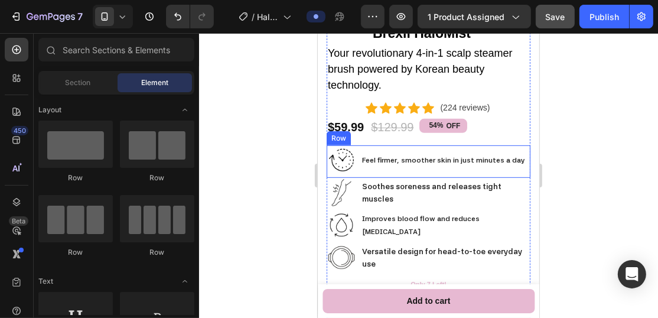
scroll to position [355, 0]
